Goal: Find specific page/section: Find specific page/section

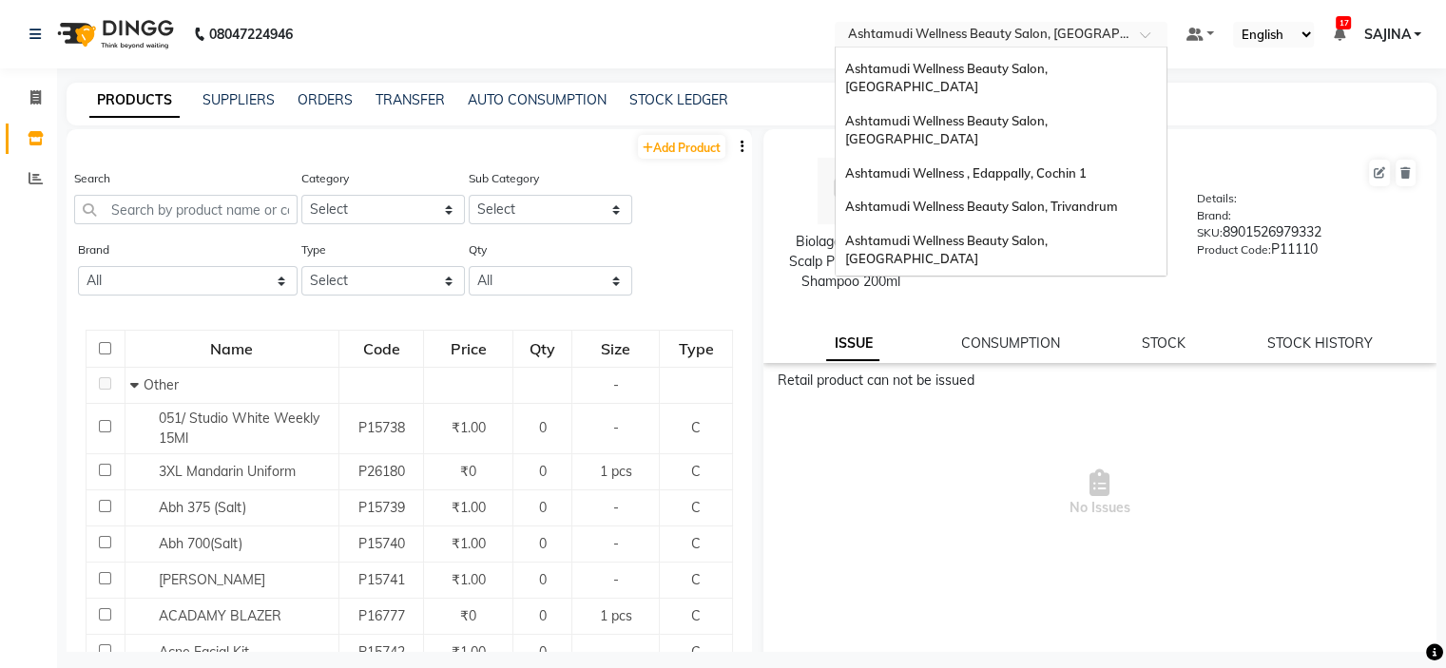
scroll to position [106, 0]
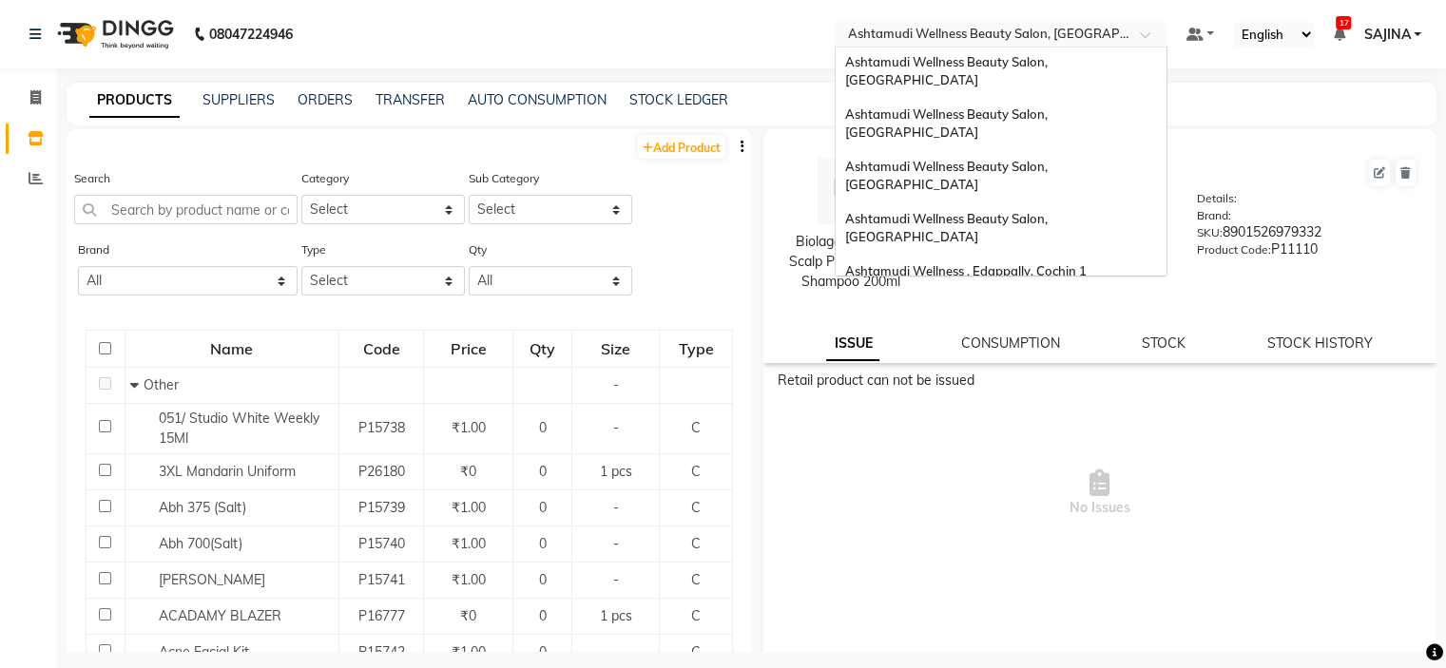
click at [1032, 331] on span "Ashtamudi Wellness Beauty Salon, [GEOGRAPHIC_DATA]" at bounding box center [947, 348] width 205 height 34
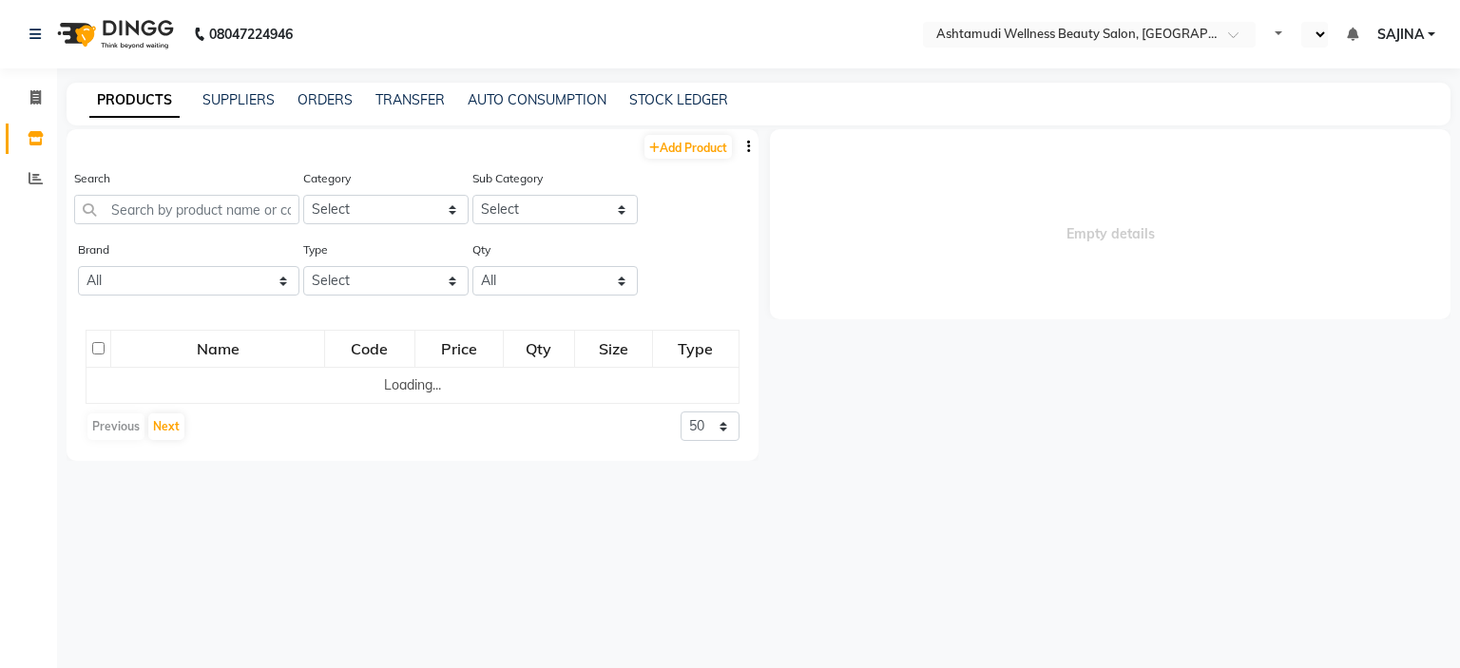
select select "en"
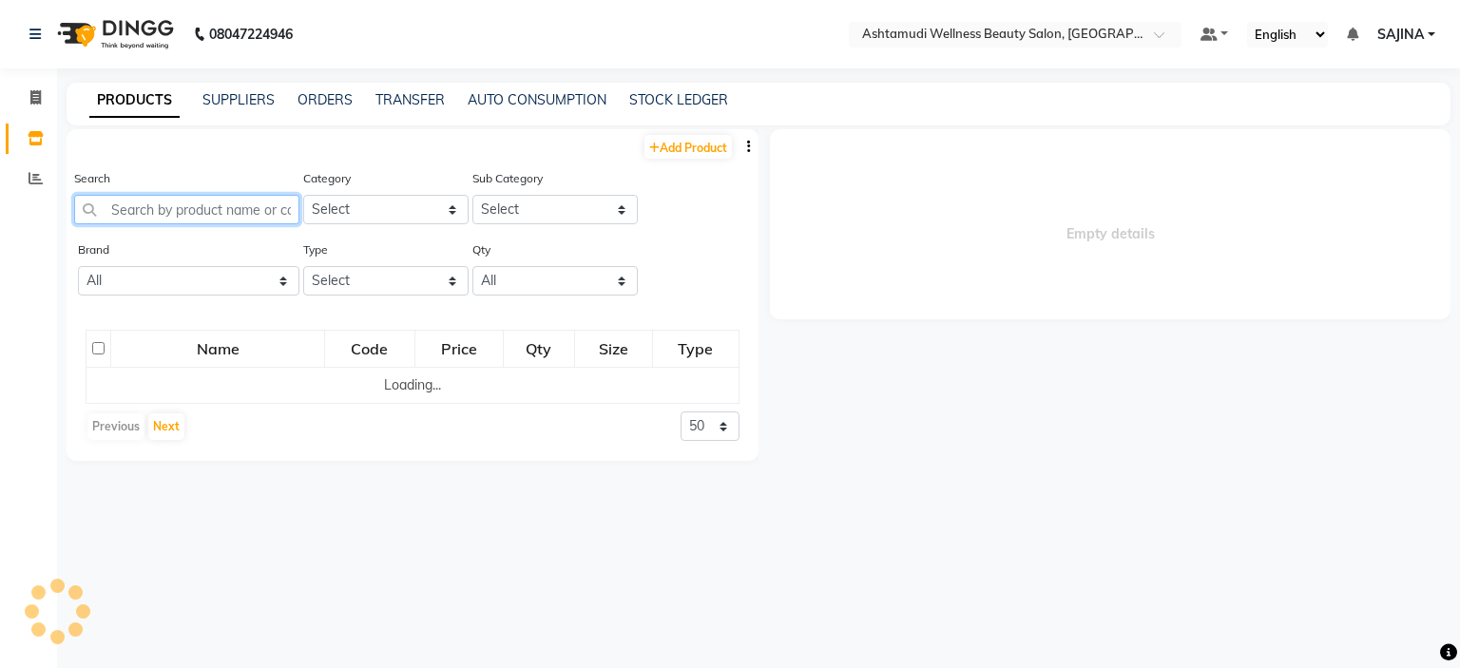
click at [148, 212] on input "text" at bounding box center [186, 209] width 225 height 29
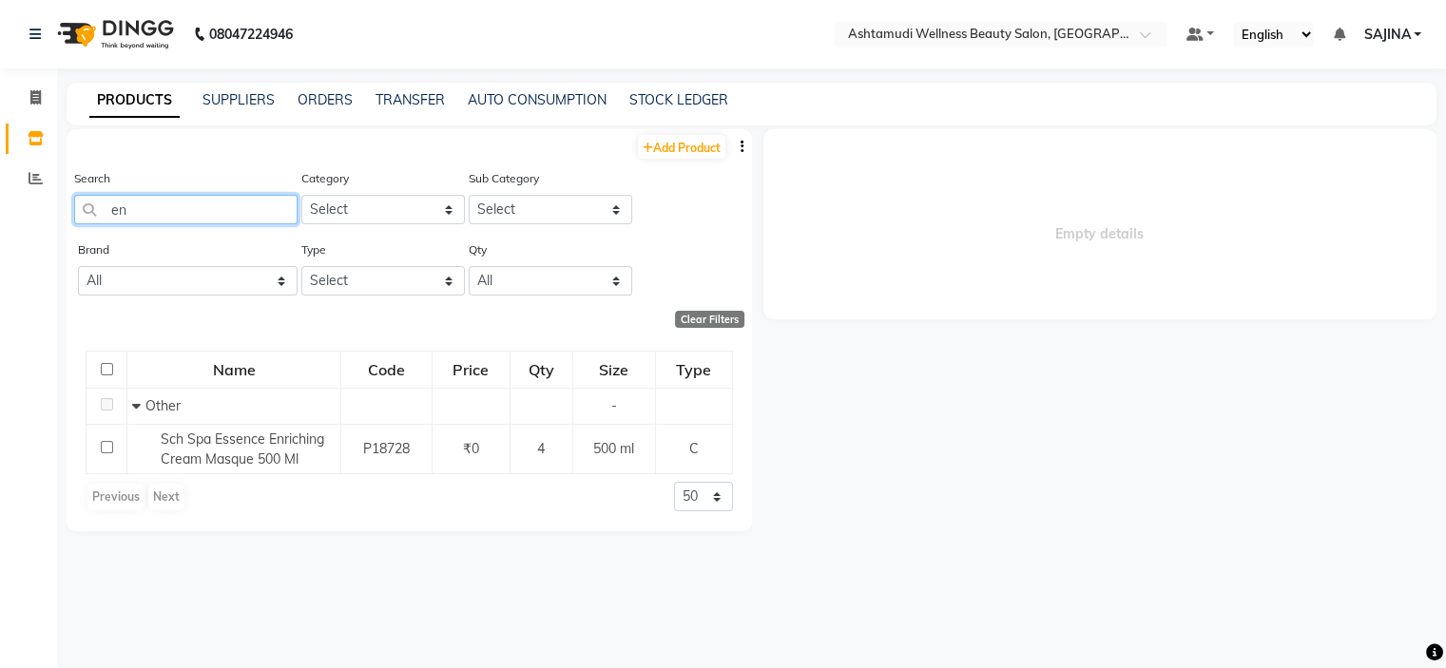
type input "e"
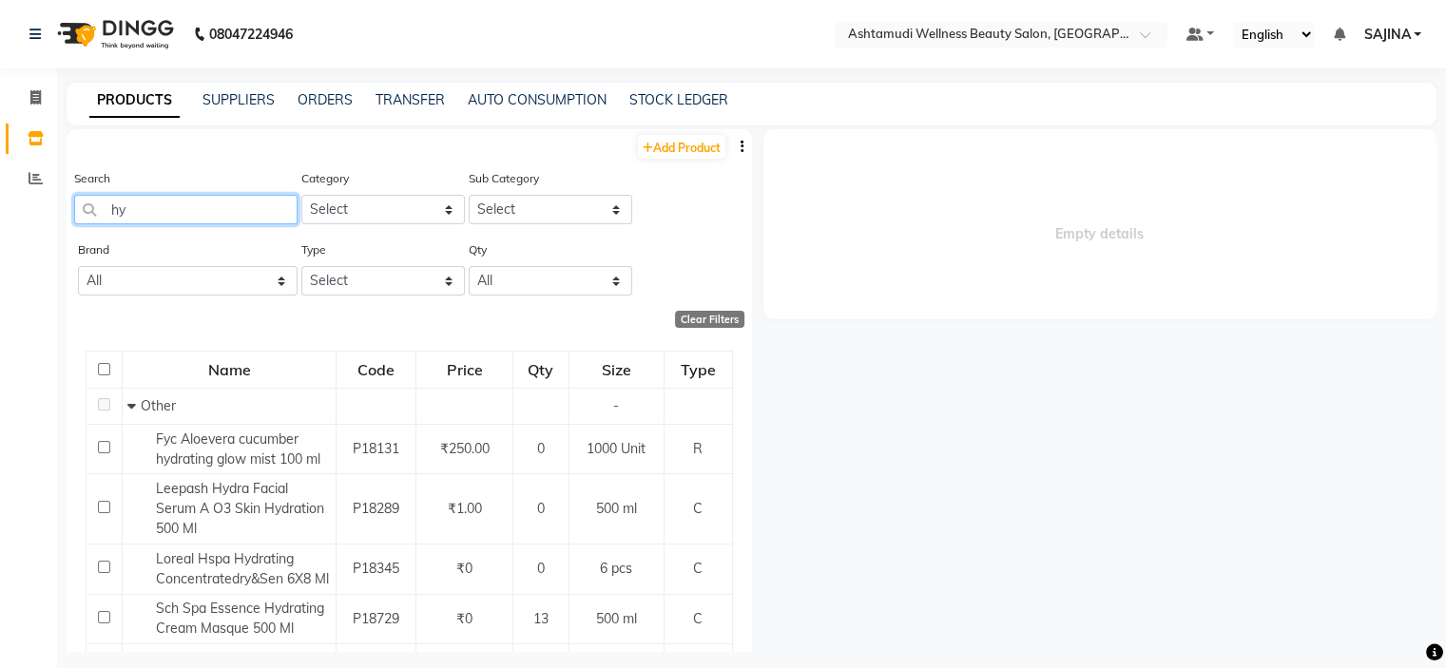
type input "h"
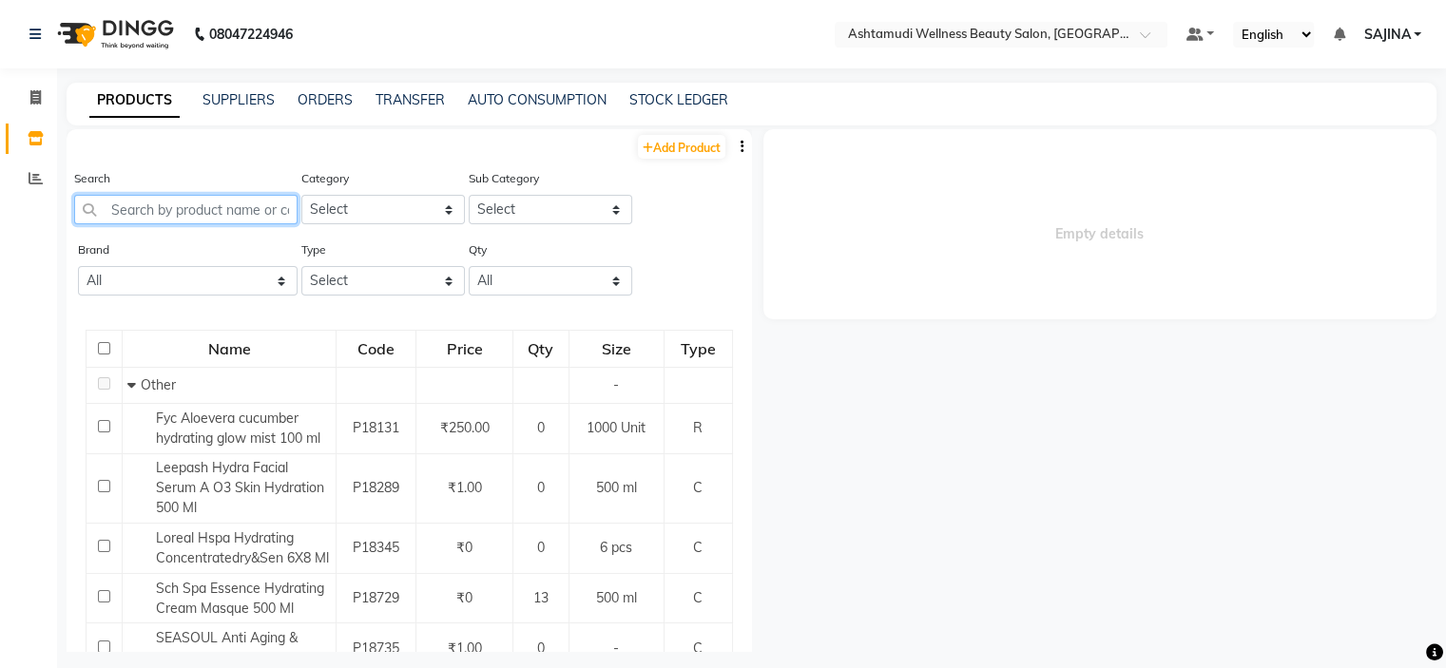
type input "r"
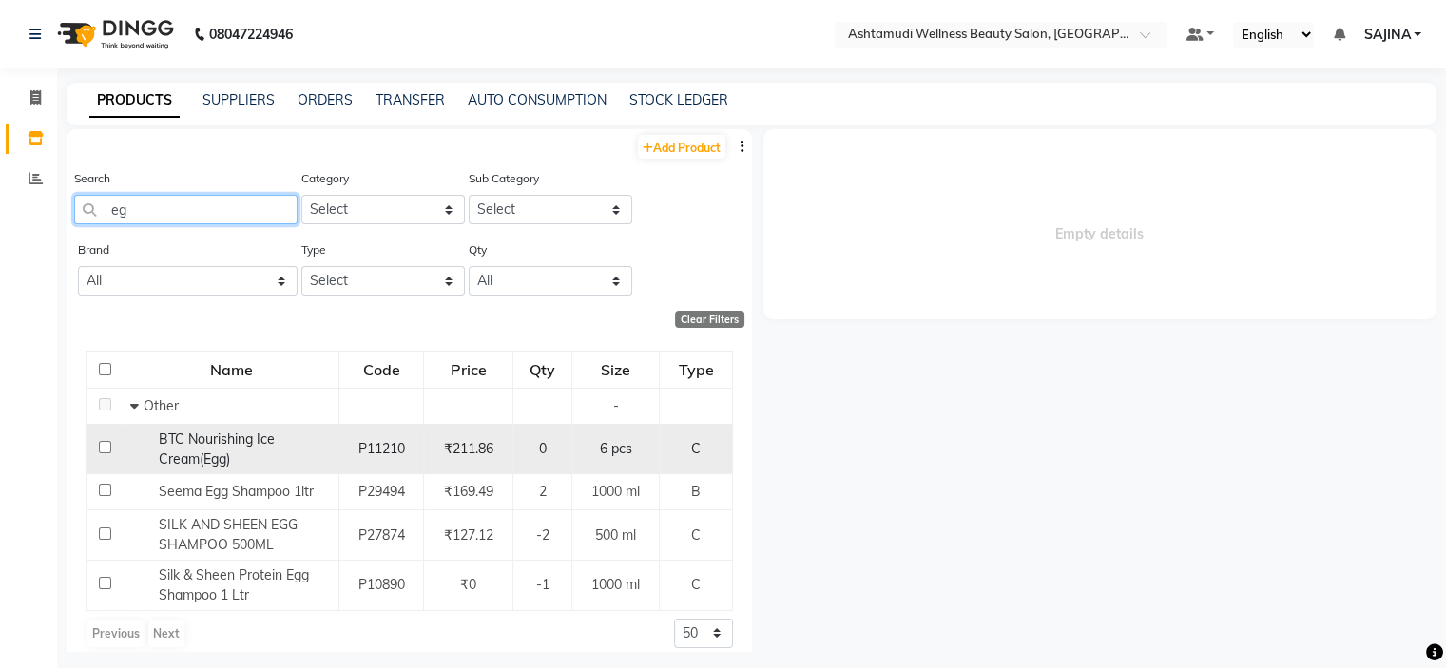
type input "e"
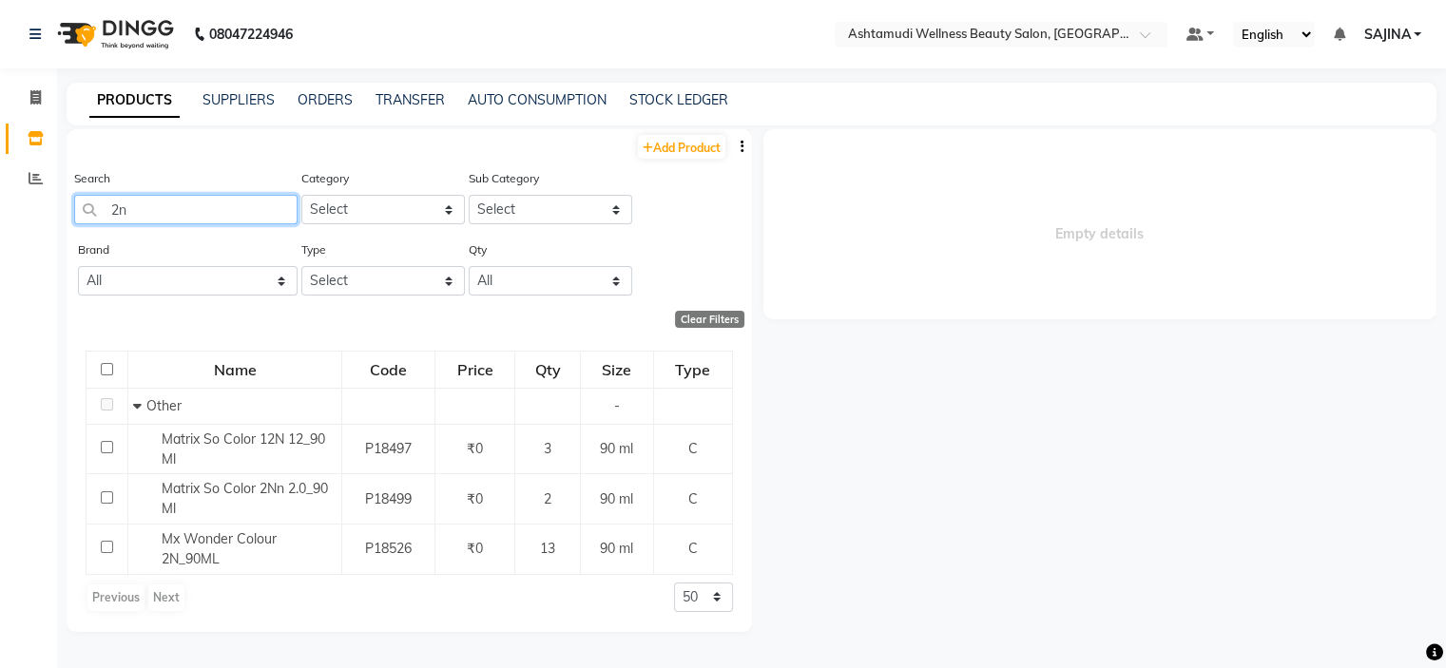
type input "2"
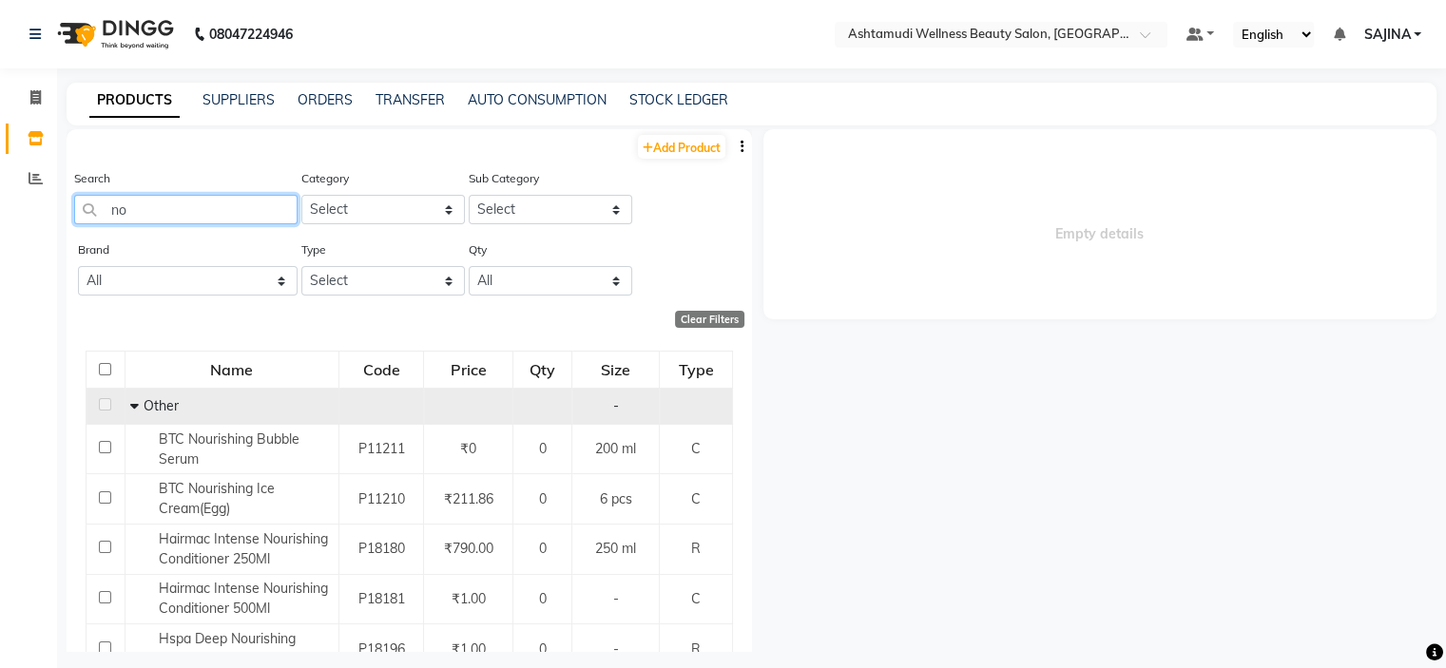
type input "n"
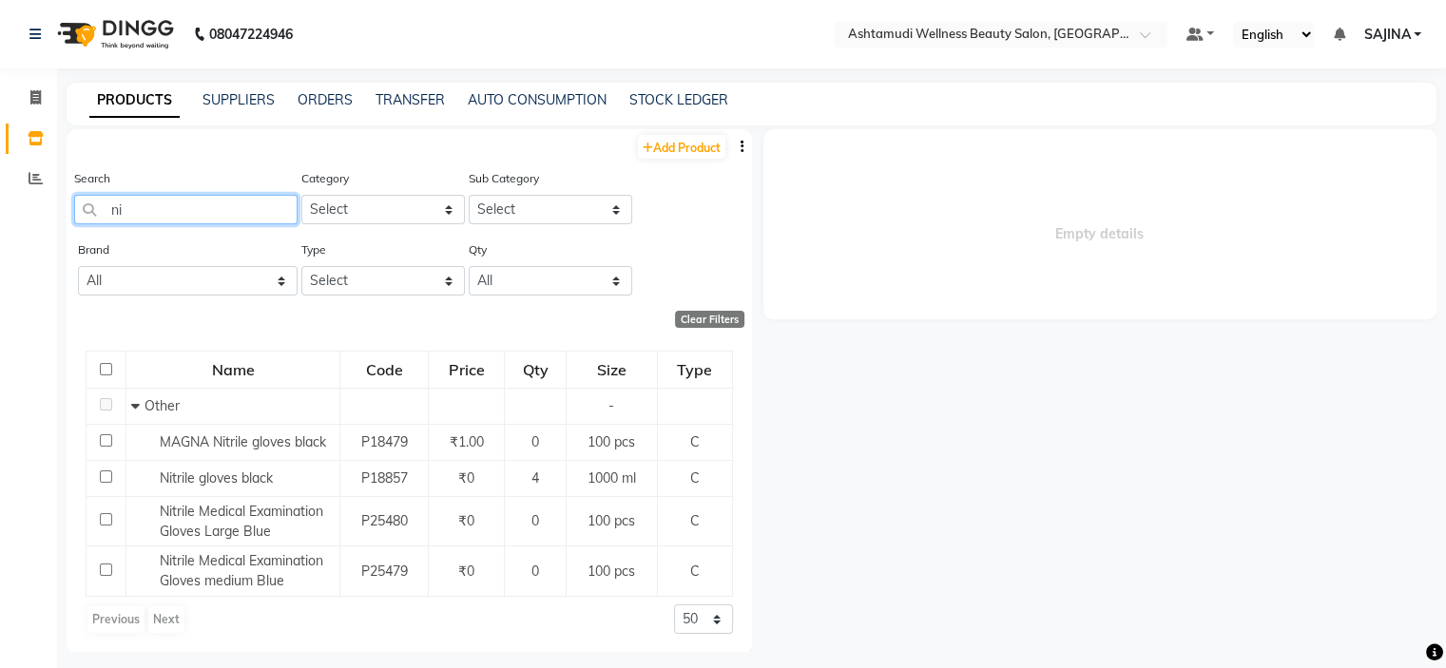
type input "n"
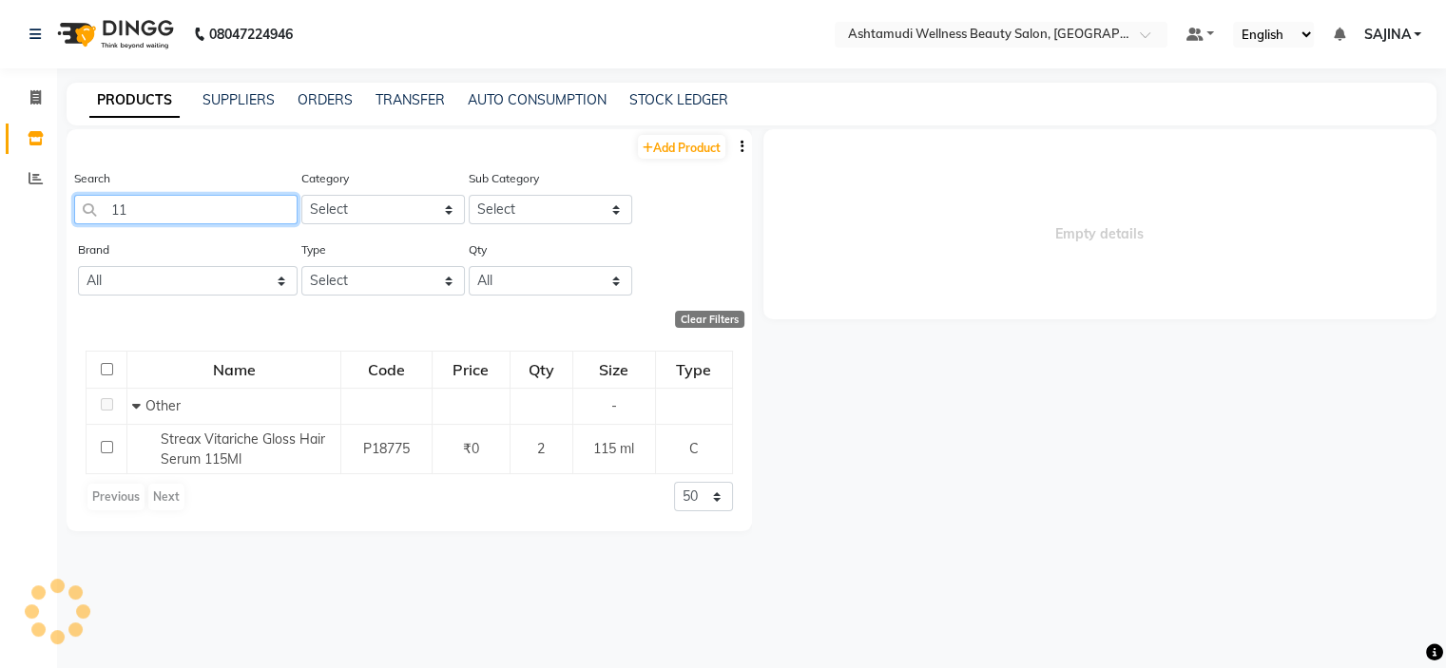
type input "1"
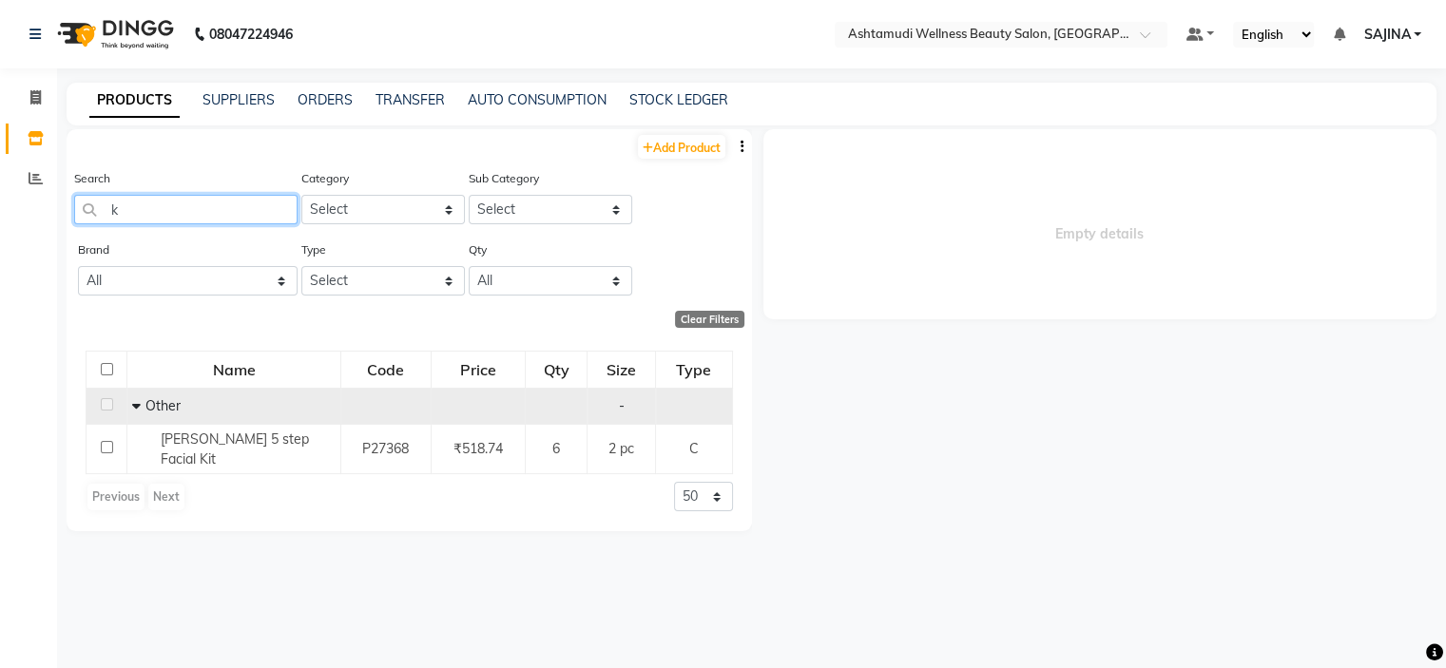
type input "k"
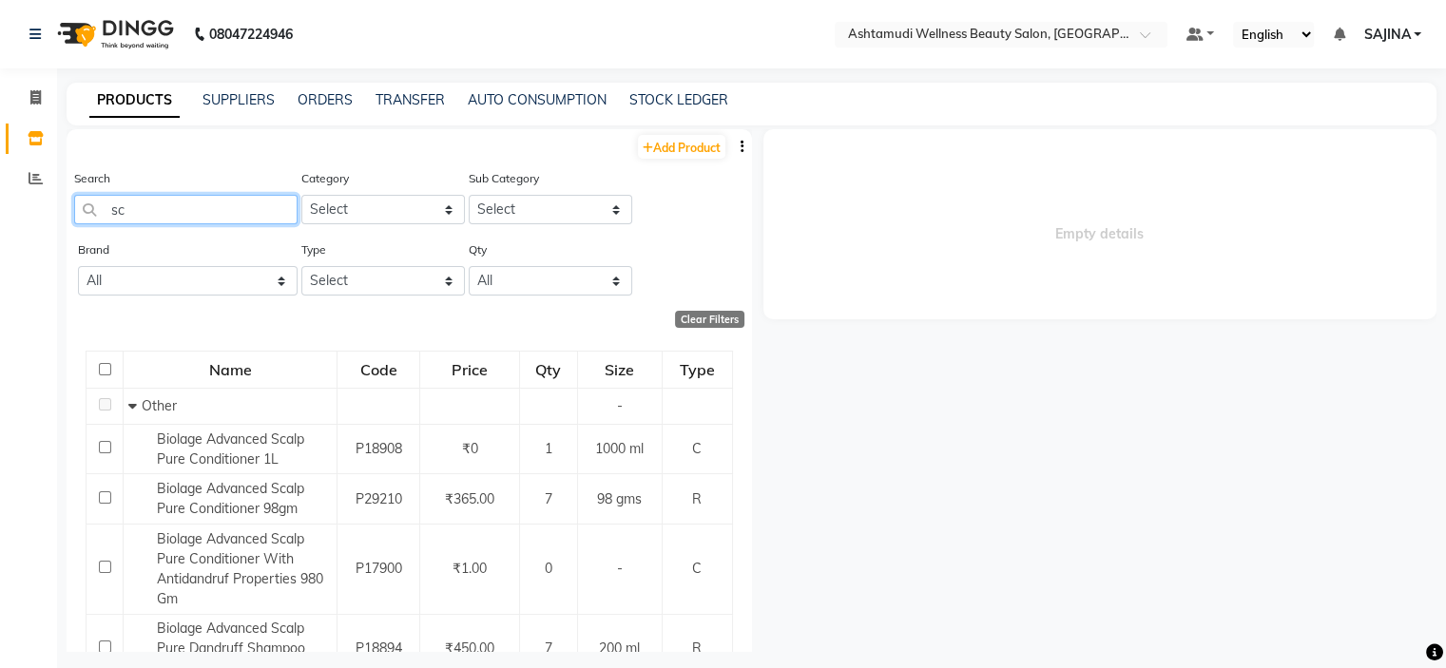
type input "s"
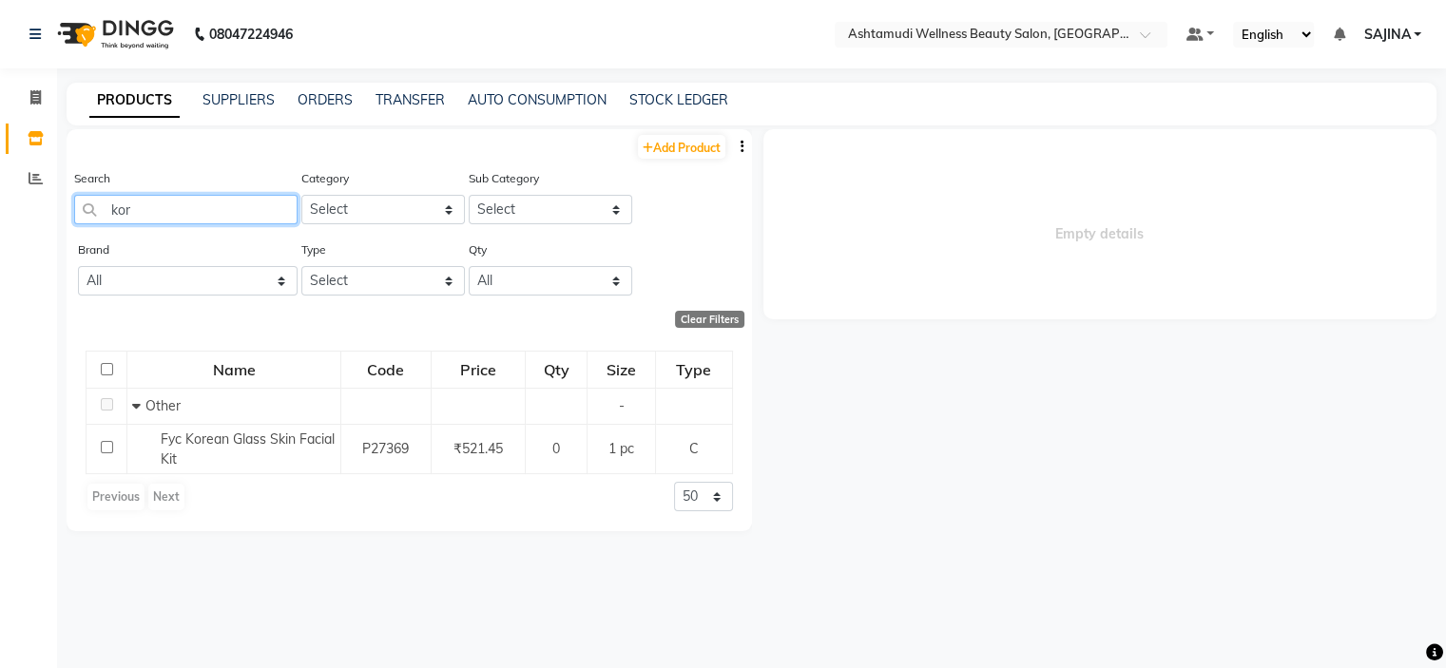
type input "kor"
